Goal: Complete application form

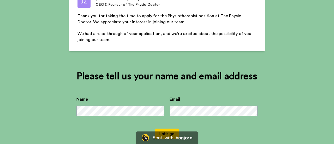
scroll to position [72, 0]
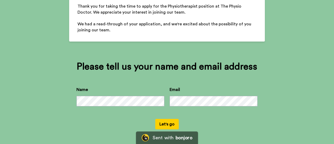
click at [165, 121] on button "Let's go" at bounding box center [167, 124] width 24 height 10
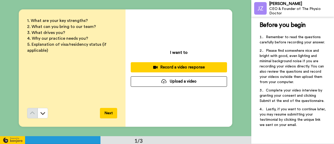
click at [165, 121] on div "I want to Record a video response Upload a video" at bounding box center [179, 67] width 107 height 117
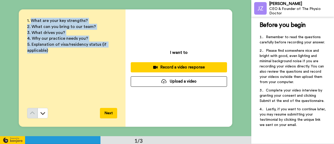
drag, startPoint x: 29, startPoint y: 20, endPoint x: 65, endPoint y: 55, distance: 50.4
click at [65, 55] on div "1. What are your key strengths? 2. What can you bring to our team? 3. What driv…" at bounding box center [72, 63] width 90 height 90
copy div "What are your key strengths? 2. What can you bring to our team? 3. What drives …"
click at [65, 63] on div "1. What are your key strengths? 2. What can you bring to our team? 3. What driv…" at bounding box center [72, 63] width 90 height 90
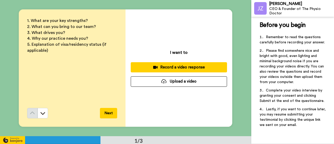
click at [332, 10] on div "CEO & Founder of The Physio Doctor" at bounding box center [302, 11] width 65 height 9
drag, startPoint x: 332, startPoint y: 10, endPoint x: 270, endPoint y: 13, distance: 61.7
click at [270, 13] on div "CEO & Founder of The Physio Doctor" at bounding box center [302, 11] width 65 height 9
copy div "CEO & Founder of The Physio Doctor"
click at [176, 67] on div "Record a video response" at bounding box center [179, 67] width 88 height 5
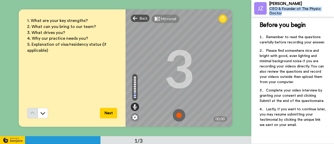
click at [178, 115] on img at bounding box center [179, 115] width 13 height 13
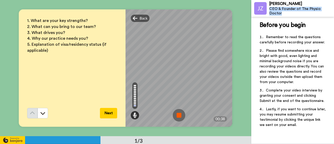
click at [178, 115] on img at bounding box center [179, 115] width 13 height 13
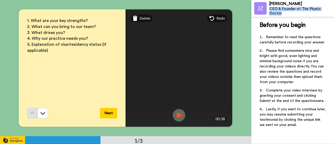
click at [178, 115] on img at bounding box center [179, 115] width 13 height 13
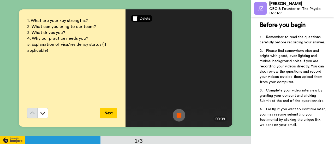
click at [142, 16] on span "Delete" at bounding box center [145, 18] width 11 height 5
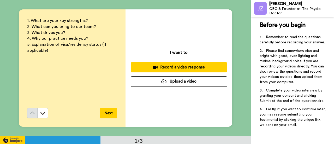
click at [184, 66] on div "Record a video response" at bounding box center [179, 67] width 88 height 5
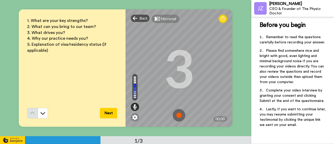
click at [178, 113] on img at bounding box center [179, 115] width 13 height 13
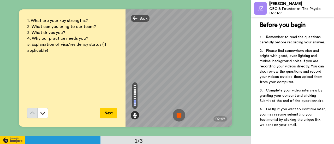
click at [178, 113] on img at bounding box center [179, 115] width 13 height 13
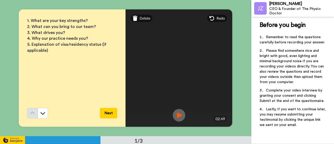
click at [178, 114] on img at bounding box center [179, 115] width 13 height 13
click at [106, 113] on button "Next" at bounding box center [108, 113] width 17 height 10
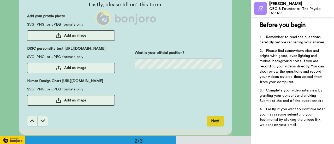
scroll to position [144, 0]
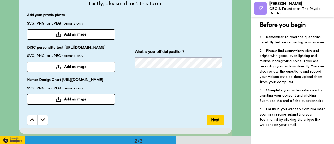
click at [60, 33] on button "Add an image" at bounding box center [71, 34] width 88 height 10
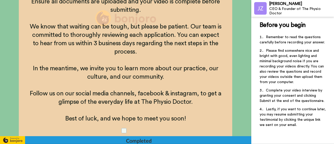
scroll to position [295, 0]
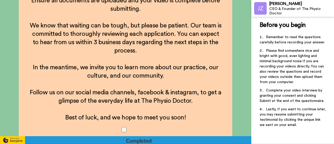
click at [122, 129] on span at bounding box center [123, 129] width 5 height 5
click at [140, 140] on div "Completed" at bounding box center [138, 140] width 25 height 7
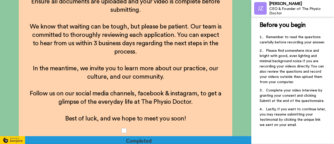
scroll to position [317, 0]
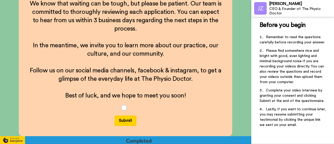
click at [122, 120] on button "Submit" at bounding box center [126, 120] width 22 height 10
